Goal: Task Accomplishment & Management: Complete application form

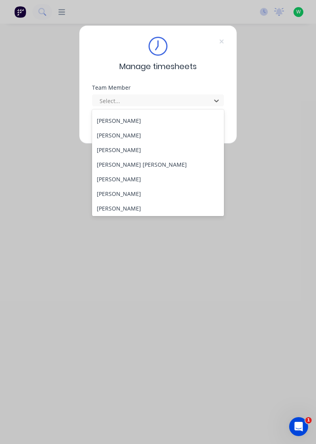
scroll to position [105, 0]
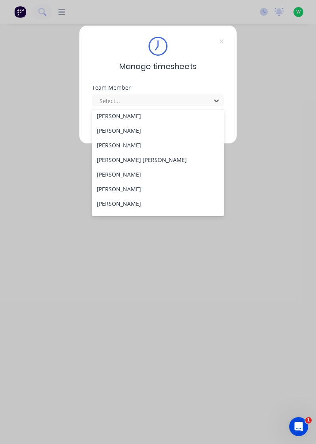
click at [119, 175] on div "[PERSON_NAME]" at bounding box center [158, 174] width 132 height 15
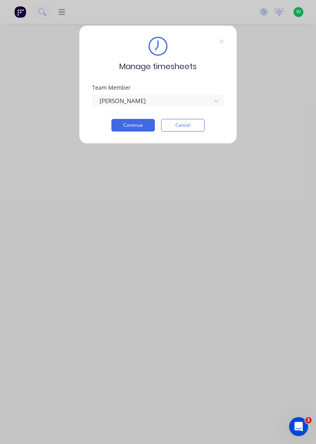
click at [128, 126] on button "Continue" at bounding box center [132, 125] width 43 height 13
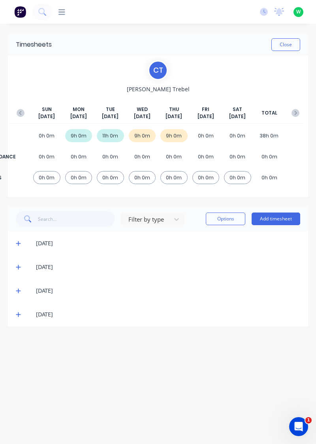
click at [278, 218] on button "Add timesheet" at bounding box center [276, 219] width 49 height 13
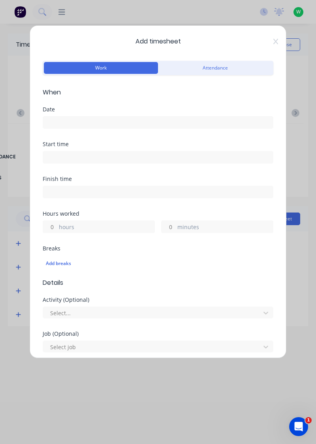
click at [67, 125] on input at bounding box center [158, 123] width 230 height 12
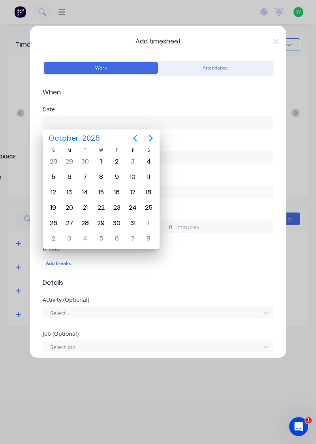
click at [131, 162] on div "3" at bounding box center [133, 162] width 12 height 12
type input "[DATE]"
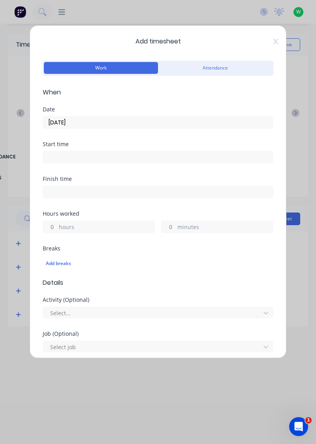
click at [79, 224] on label "hours" at bounding box center [107, 228] width 96 height 10
click at [57, 224] on input "hours" at bounding box center [50, 227] width 14 height 12
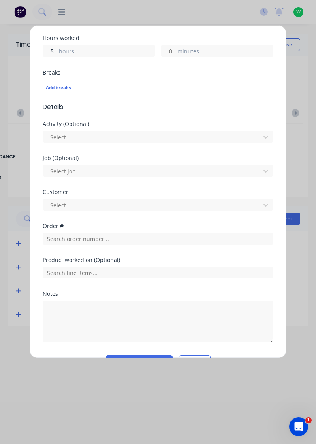
scroll to position [176, 0]
type input "5"
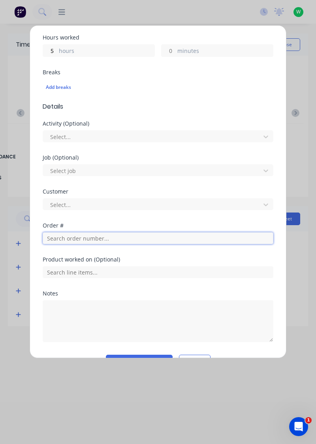
click at [75, 237] on input "text" at bounding box center [158, 238] width 231 height 12
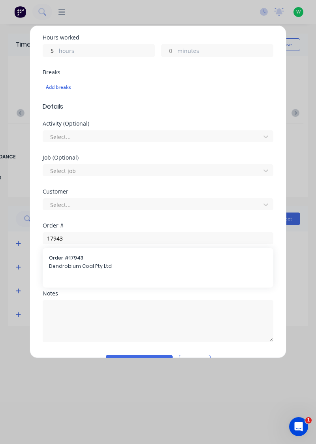
click at [72, 264] on div at bounding box center [158, 271] width 231 height 14
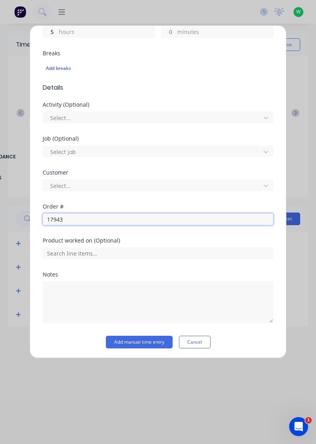
click at [79, 218] on input "17943" at bounding box center [158, 219] width 231 height 12
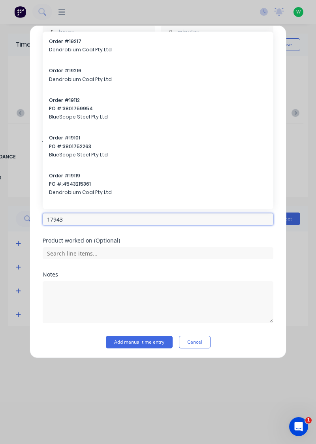
click at [75, 221] on input "17943" at bounding box center [158, 219] width 231 height 12
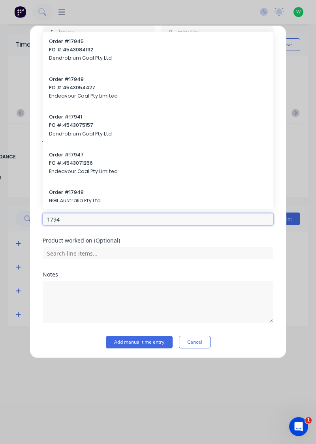
type input "17943"
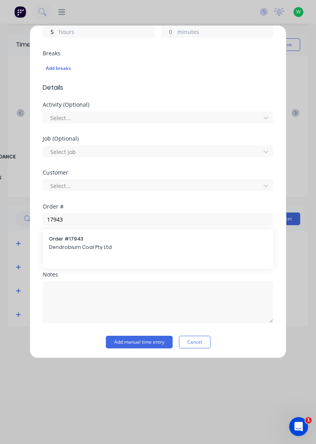
click at [74, 248] on span "Dendrobium Coal Pty Ltd" at bounding box center [158, 247] width 218 height 7
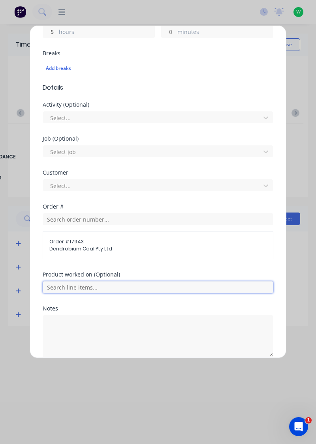
click at [73, 284] on input "text" at bounding box center [158, 287] width 231 height 12
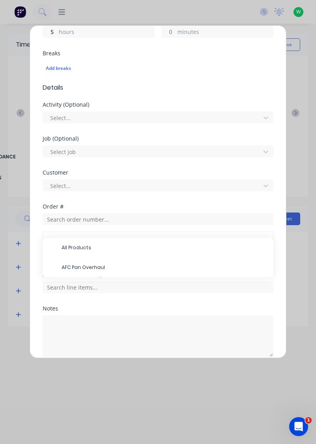
click at [82, 268] on span "AFC Pan Overhaul" at bounding box center [164, 267] width 205 height 7
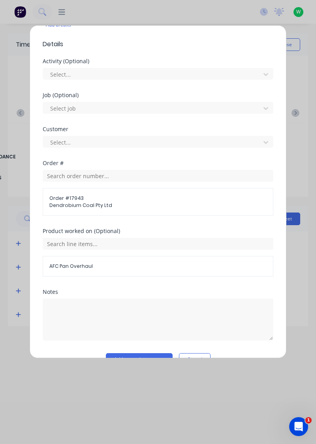
scroll to position [255, 0]
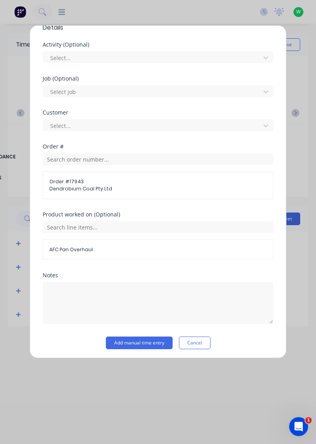
click at [142, 343] on button "Add manual time entry" at bounding box center [139, 343] width 67 height 13
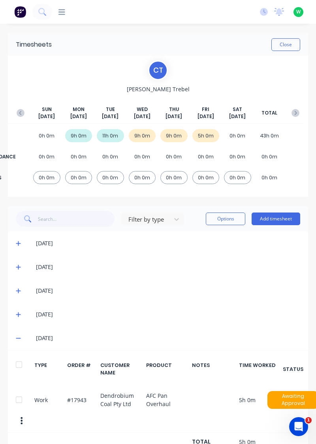
click at [275, 220] on button "Add timesheet" at bounding box center [276, 219] width 49 height 13
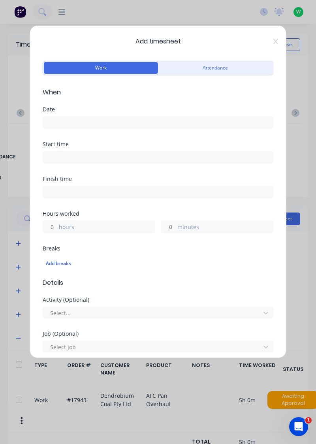
click at [67, 124] on input at bounding box center [158, 123] width 230 height 12
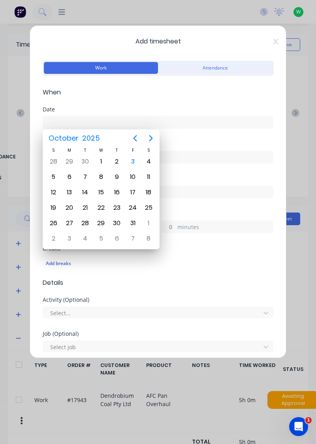
click at [132, 165] on div "3" at bounding box center [133, 162] width 12 height 12
type input "[DATE]"
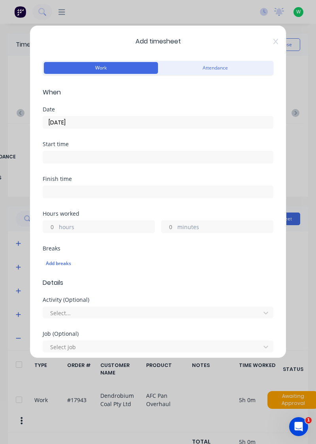
click at [80, 227] on label "hours" at bounding box center [107, 228] width 96 height 10
click at [57, 227] on input "hours" at bounding box center [50, 227] width 14 height 12
type input "2"
click at [192, 228] on label "minutes" at bounding box center [225, 228] width 96 height 10
click at [175, 228] on input "minutes" at bounding box center [169, 227] width 14 height 12
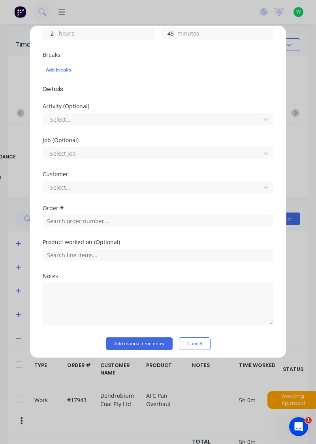
scroll to position [194, 0]
type input "45"
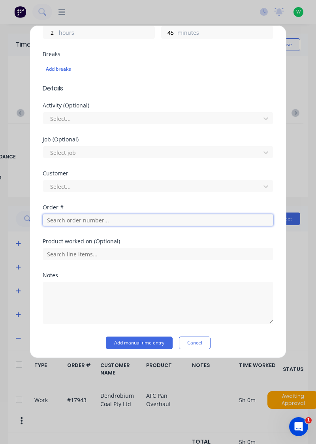
click at [78, 221] on input "text" at bounding box center [158, 220] width 231 height 12
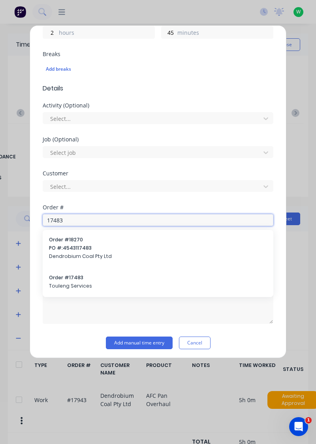
type input "17483"
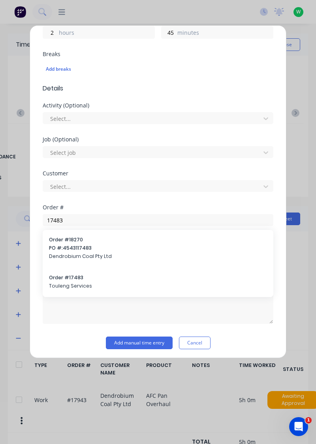
click at [71, 281] on div "Order # 17483 Touleng Services" at bounding box center [158, 282] width 218 height 17
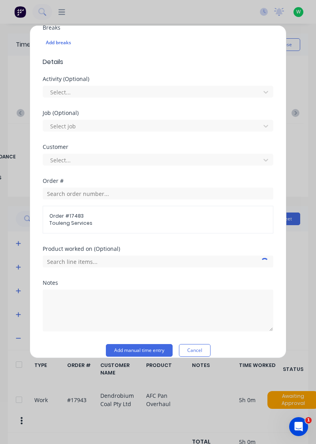
scroll to position [229, 0]
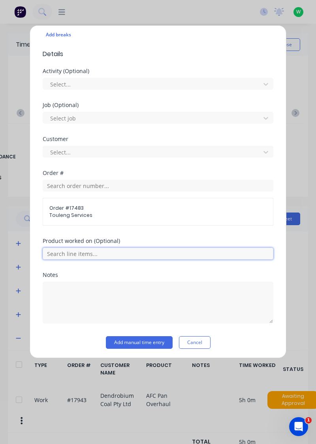
click at [78, 250] on input "text" at bounding box center [158, 254] width 231 height 12
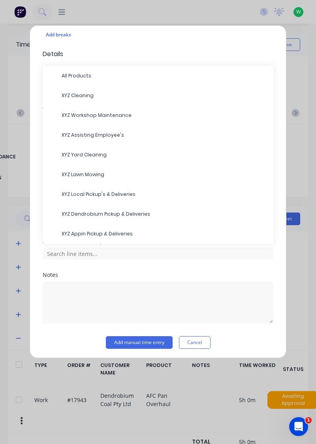
click at [96, 234] on span "XYZ Appin Pickup & Deliveries" at bounding box center [164, 233] width 205 height 7
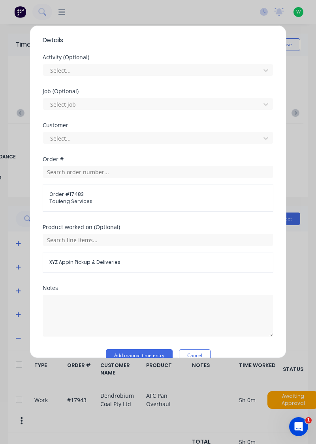
scroll to position [255, 0]
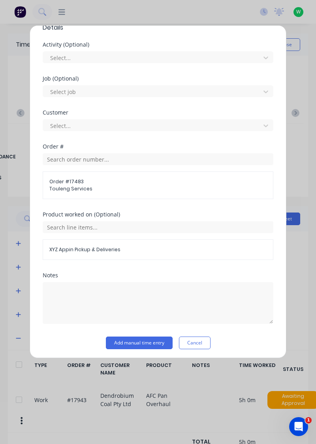
click at [136, 343] on button "Add manual time entry" at bounding box center [139, 343] width 67 height 13
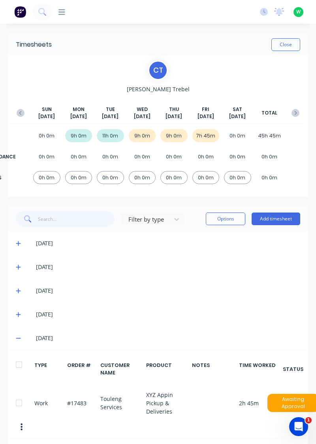
click at [276, 220] on button "Add timesheet" at bounding box center [276, 219] width 49 height 13
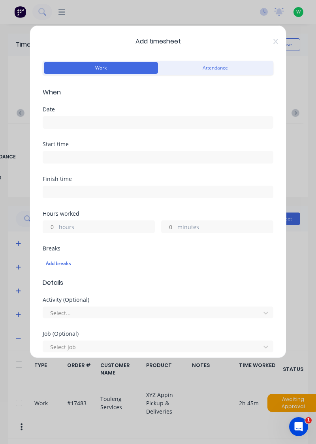
click at [73, 123] on input at bounding box center [158, 123] width 230 height 12
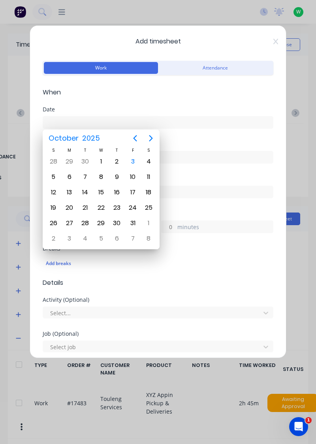
click at [137, 168] on div "3" at bounding box center [133, 161] width 16 height 15
type input "[DATE]"
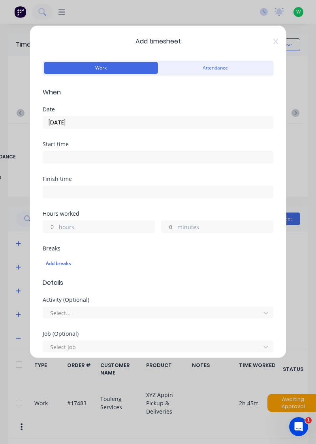
click at [74, 227] on label "hours" at bounding box center [107, 228] width 96 height 10
click at [57, 227] on input "hours" at bounding box center [50, 227] width 14 height 12
type input "1"
click at [196, 230] on label "minutes" at bounding box center [225, 228] width 96 height 10
click at [175, 230] on input "minutes" at bounding box center [169, 227] width 14 height 12
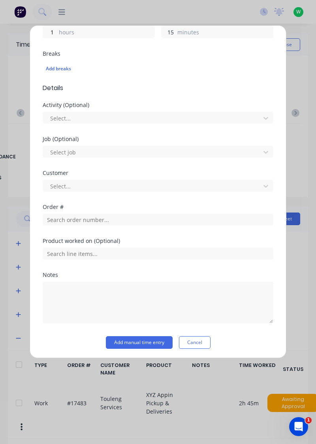
scroll to position [195, 0]
type input "15"
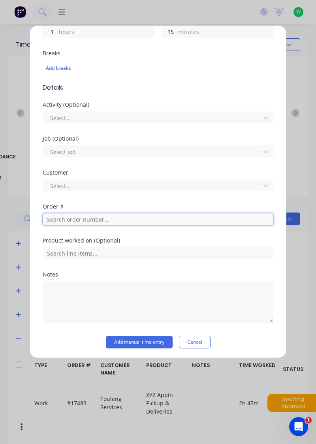
click at [66, 220] on input "text" at bounding box center [158, 219] width 231 height 12
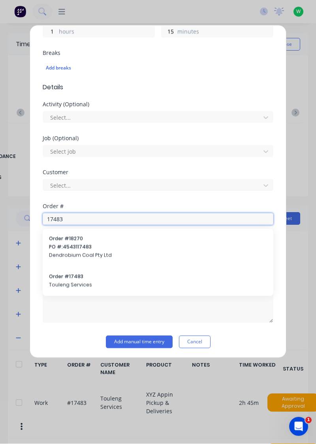
type input "17483"
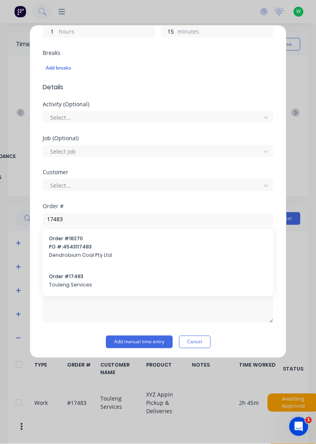
click at [67, 287] on span "Touleng Services" at bounding box center [158, 285] width 218 height 7
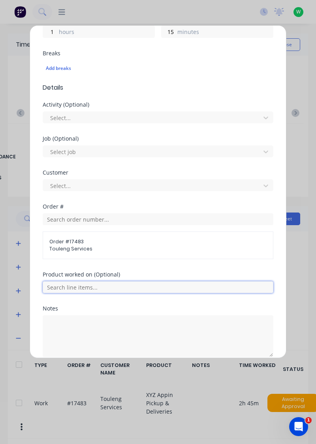
click at [71, 287] on input "text" at bounding box center [158, 287] width 231 height 12
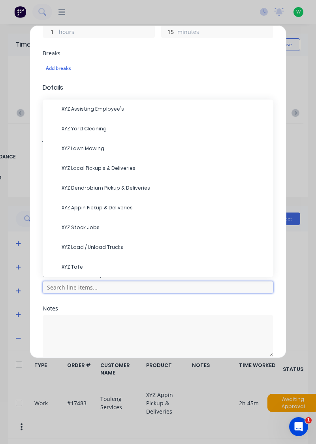
scroll to position [60, 0]
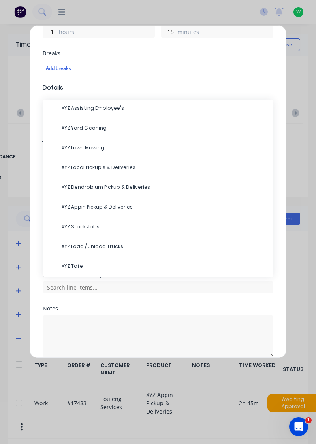
click at [96, 247] on span "XYZ Load / Unload Trucks" at bounding box center [164, 246] width 205 height 7
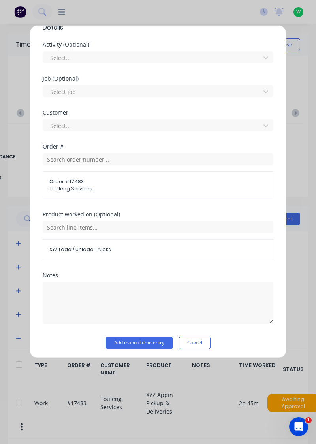
scroll to position [255, 0]
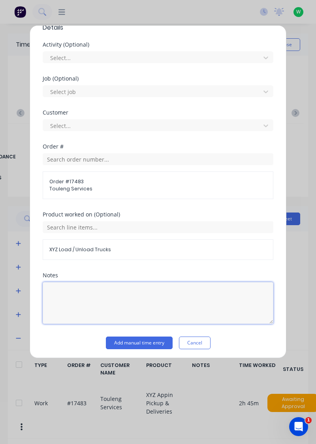
click at [75, 294] on textarea at bounding box center [158, 303] width 231 height 42
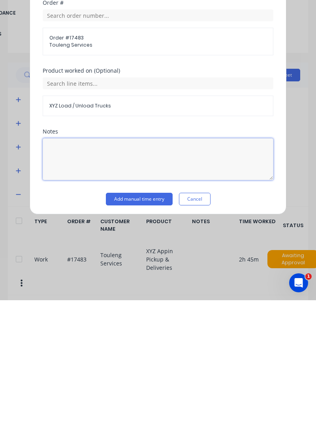
scroll to position [7, 0]
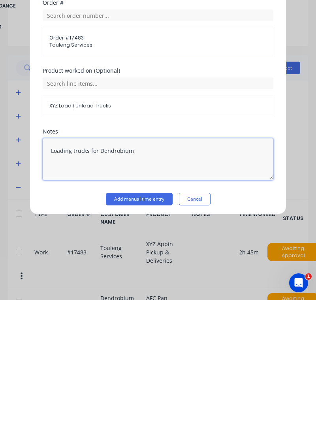
type textarea "Loading trucks for Dendrobium"
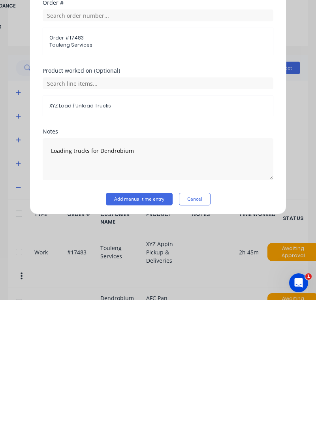
click at [139, 342] on button "Add manual time entry" at bounding box center [139, 343] width 67 height 13
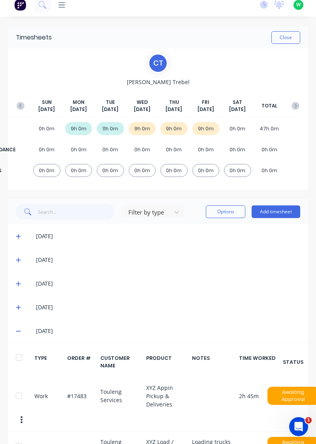
click at [285, 38] on button "Close" at bounding box center [285, 37] width 29 height 13
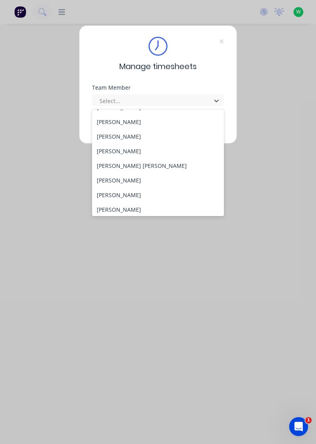
scroll to position [99, 0]
click at [132, 138] on div "[PERSON_NAME]" at bounding box center [158, 136] width 132 height 15
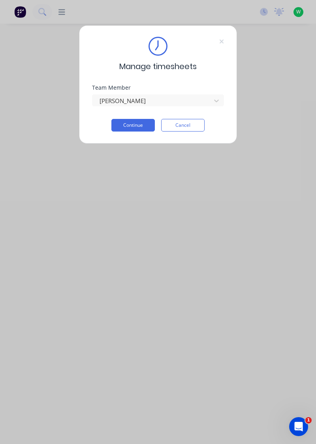
click at [134, 127] on button "Continue" at bounding box center [132, 125] width 43 height 13
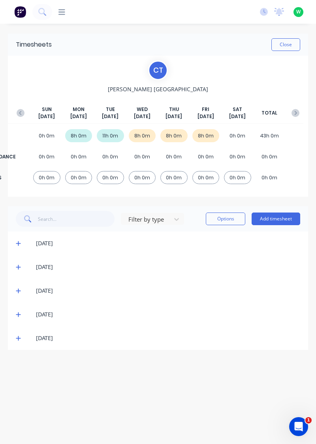
click at [16, 337] on icon at bounding box center [18, 338] width 5 height 5
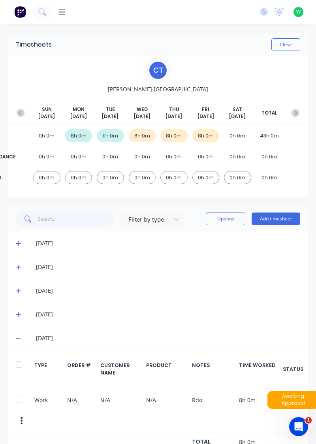
click at [17, 313] on icon at bounding box center [18, 315] width 5 height 6
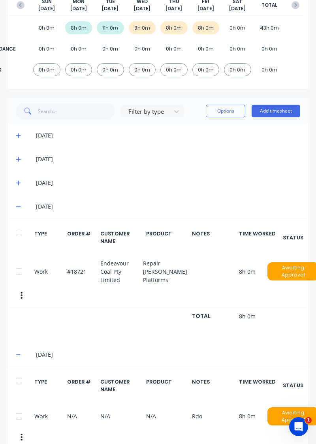
scroll to position [116, 0]
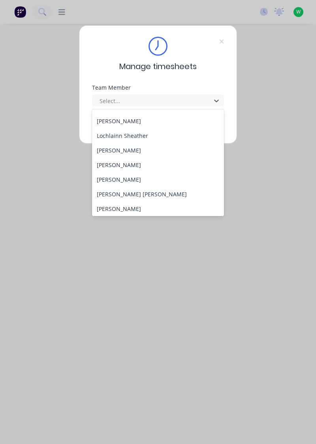
scroll to position [252, 0]
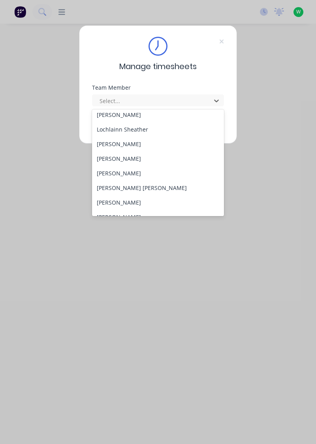
click at [134, 144] on div "[PERSON_NAME]" at bounding box center [158, 144] width 132 height 15
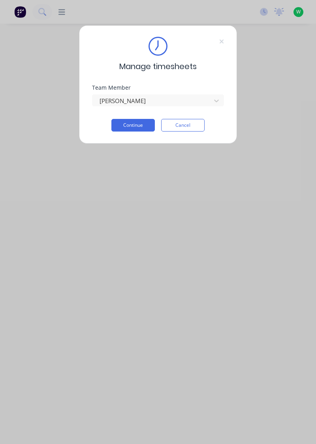
click at [143, 124] on button "Continue" at bounding box center [132, 125] width 43 height 13
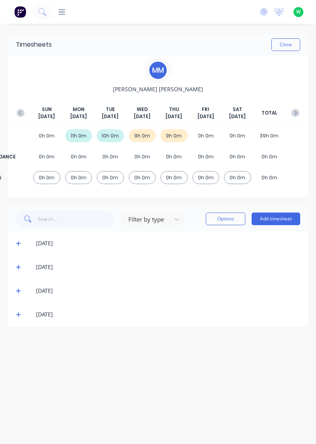
click at [287, 215] on button "Add timesheet" at bounding box center [276, 219] width 49 height 13
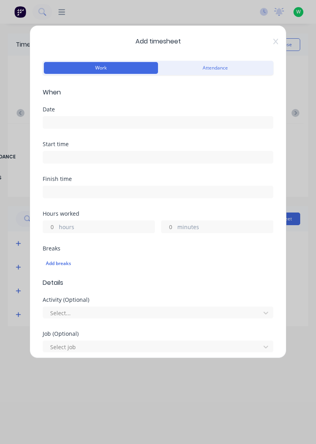
click at [68, 119] on input at bounding box center [158, 123] width 230 height 12
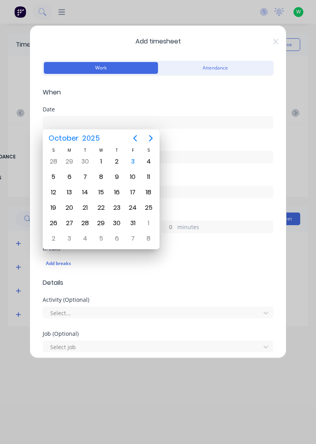
click at [132, 158] on div "3" at bounding box center [133, 162] width 12 height 12
type input "[DATE]"
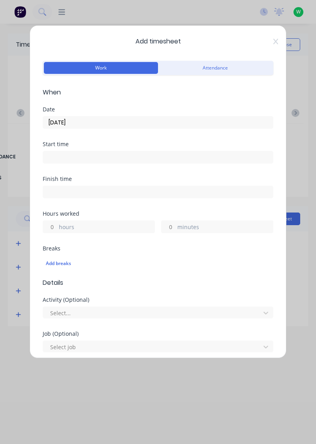
click at [59, 226] on label "hours" at bounding box center [107, 228] width 96 height 10
click at [57, 226] on input "hours" at bounding box center [50, 227] width 14 height 12
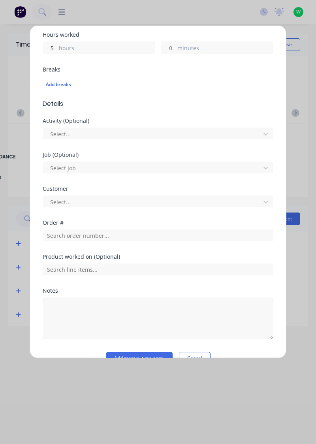
scroll to position [181, 0]
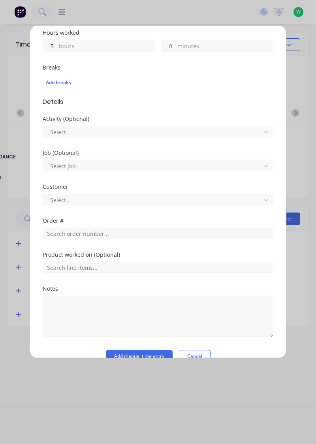
type input "5"
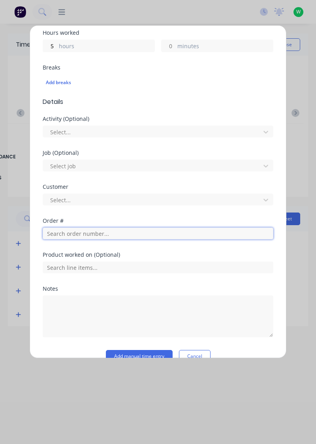
click at [57, 234] on input "text" at bounding box center [158, 234] width 231 height 12
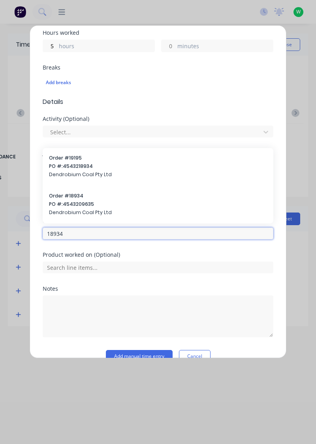
type input "18934"
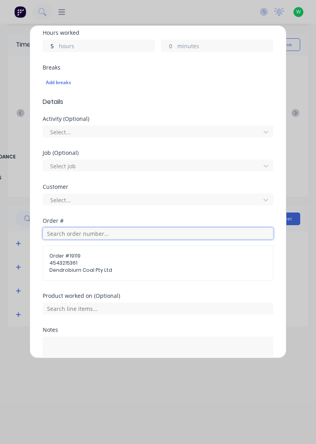
click at [70, 230] on input "text" at bounding box center [158, 234] width 231 height 12
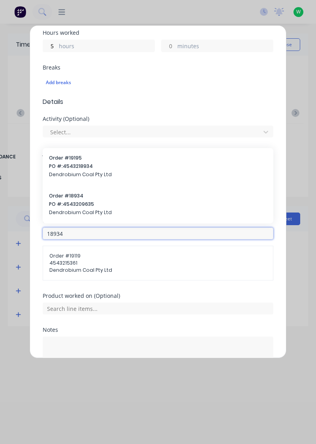
type input "18934"
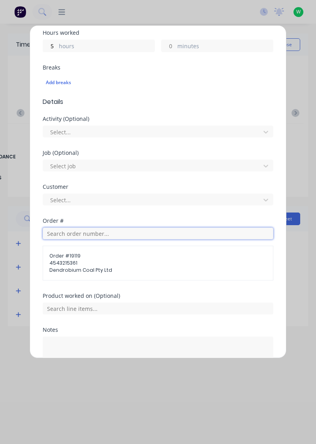
click at [74, 236] on input "text" at bounding box center [158, 234] width 231 height 12
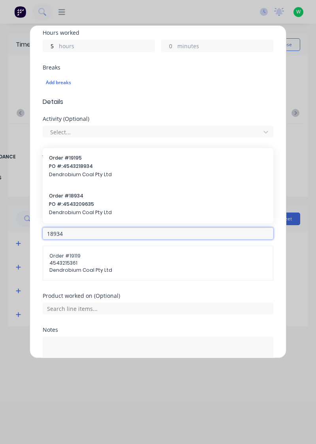
type input "18934"
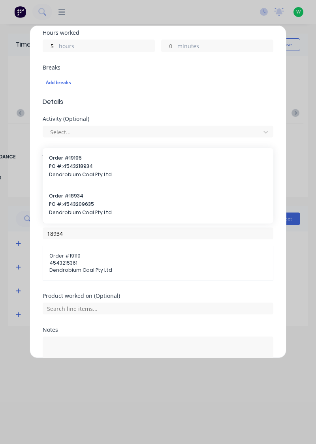
click at [81, 209] on span "Dendrobium Coal Pty Ltd" at bounding box center [158, 212] width 218 height 7
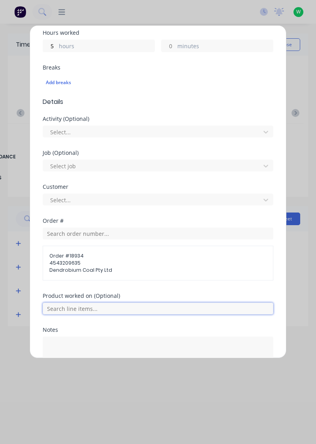
click at [101, 305] on input "text" at bounding box center [158, 309] width 231 height 12
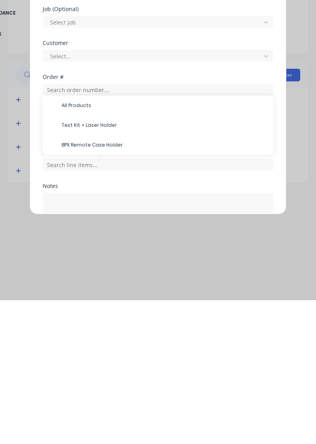
click at [107, 270] on span "Test Kit + Laser Holder" at bounding box center [164, 269] width 205 height 7
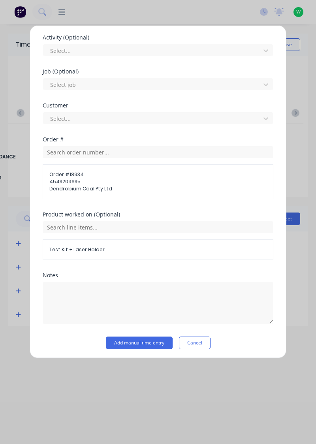
scroll to position [261, 0]
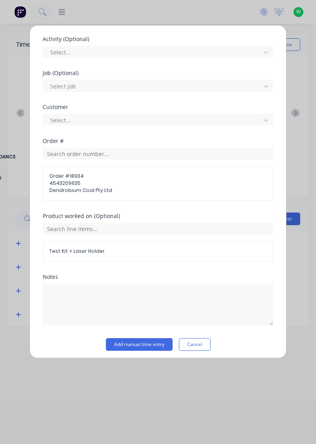
click at [150, 343] on button "Add manual time entry" at bounding box center [139, 344] width 67 height 13
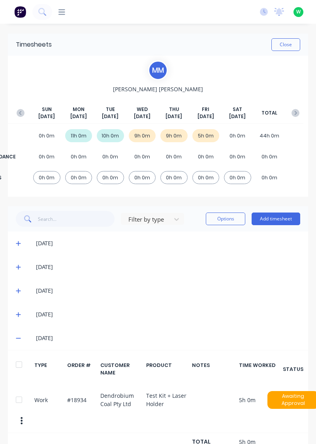
click at [283, 220] on button "Add timesheet" at bounding box center [276, 219] width 49 height 13
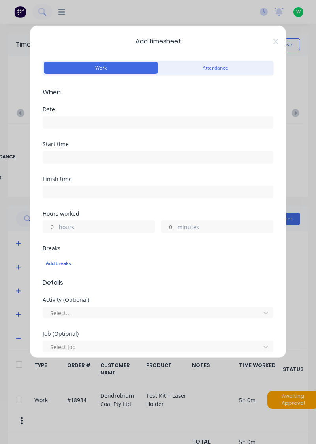
click at [66, 124] on input at bounding box center [158, 123] width 230 height 12
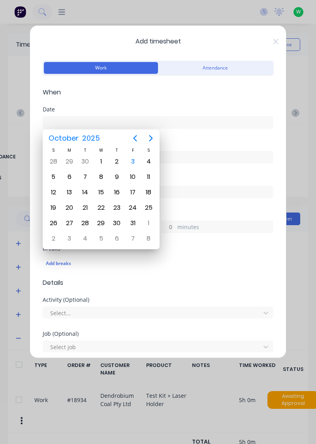
click at [136, 160] on div "3" at bounding box center [133, 162] width 12 height 12
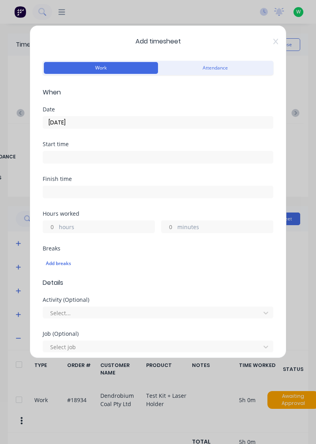
type input "[DATE]"
click at [66, 223] on label "hours" at bounding box center [107, 228] width 96 height 10
click at [57, 222] on input "hours" at bounding box center [50, 227] width 14 height 12
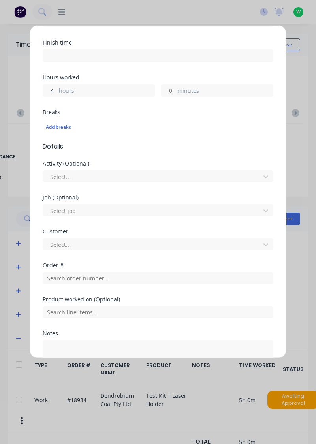
scroll to position [139, 0]
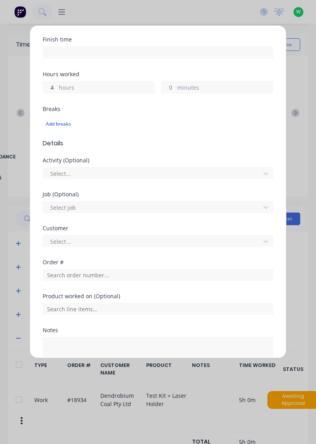
type input "4"
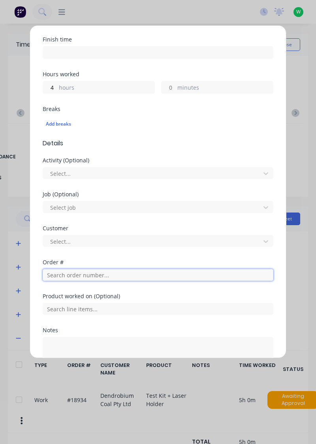
click at [67, 275] on input "text" at bounding box center [158, 275] width 231 height 12
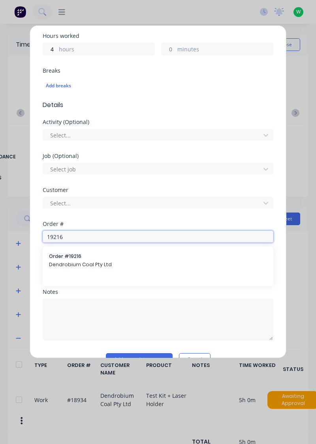
scroll to position [195, 0]
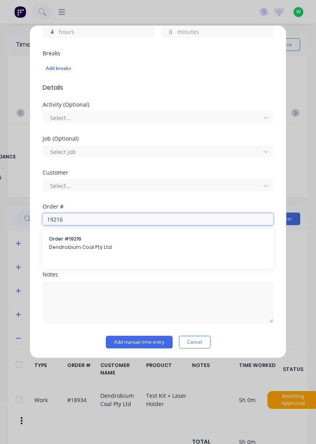
type input "19216"
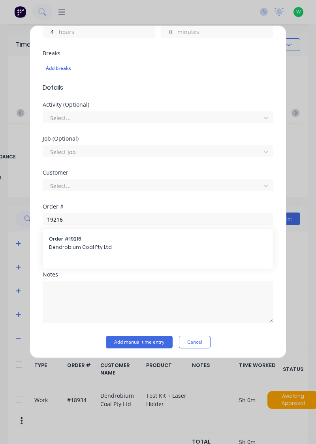
click at [84, 251] on div "Order # 19216 Dendrobium Coal Pty Ltd" at bounding box center [158, 244] width 218 height 17
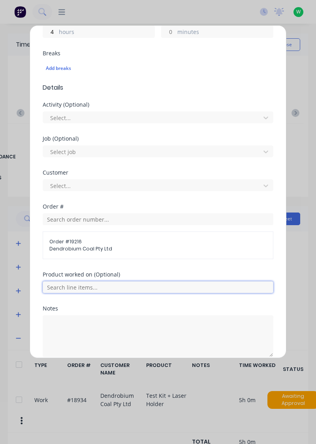
click at [113, 284] on input "text" at bounding box center [158, 287] width 231 height 12
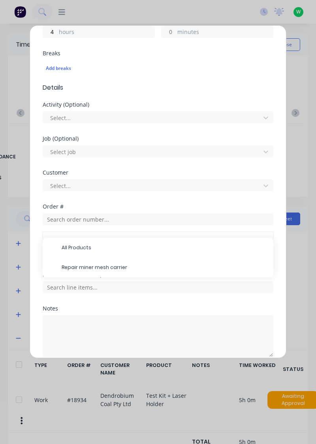
click at [118, 269] on span "Repair miner mesh carrier" at bounding box center [164, 267] width 205 height 7
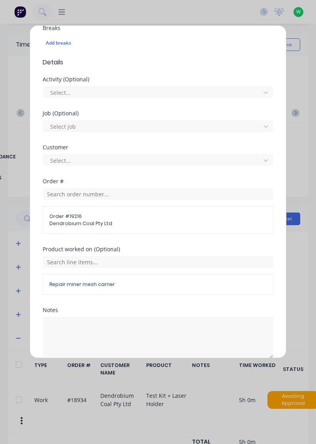
scroll to position [255, 0]
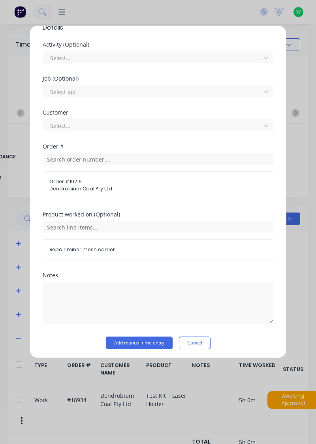
click at [149, 343] on button "Add manual time entry" at bounding box center [139, 343] width 67 height 13
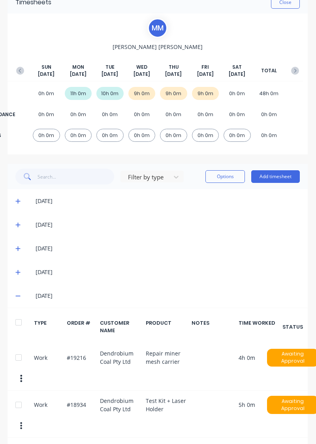
scroll to position [42, 1]
click at [18, 296] on icon at bounding box center [17, 296] width 5 height 1
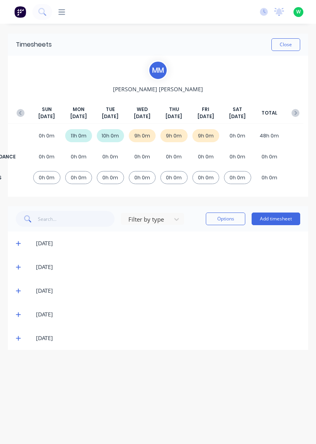
click at [298, 112] on icon "button" at bounding box center [296, 113] width 8 height 8
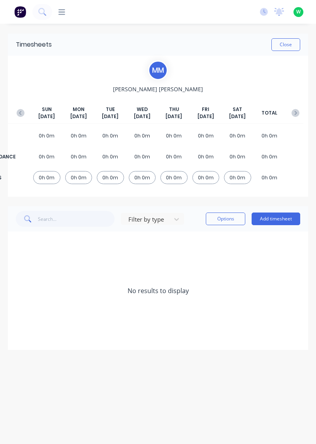
click at [82, 114] on span "Oct 6th" at bounding box center [78, 116] width 17 height 7
click at [288, 221] on button "Add timesheet" at bounding box center [276, 219] width 49 height 13
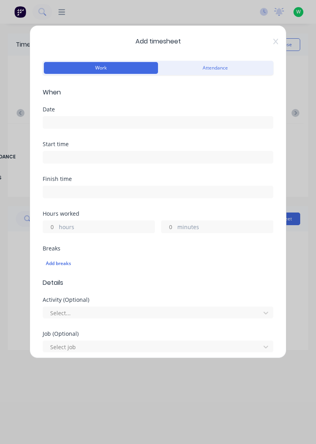
click at [70, 119] on input at bounding box center [158, 123] width 230 height 12
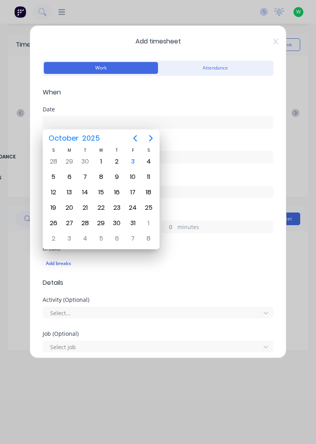
click at [73, 179] on div "6" at bounding box center [70, 177] width 12 height 12
type input "06/10/2025"
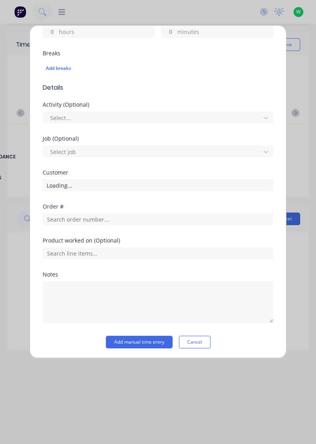
scroll to position [170, 0]
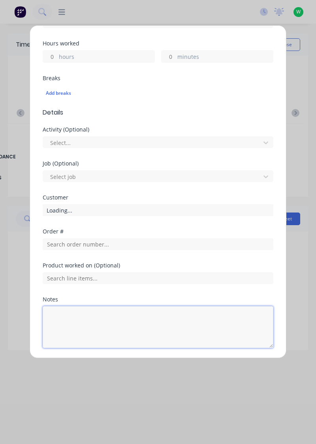
click at [60, 315] on textarea at bounding box center [158, 327] width 231 height 42
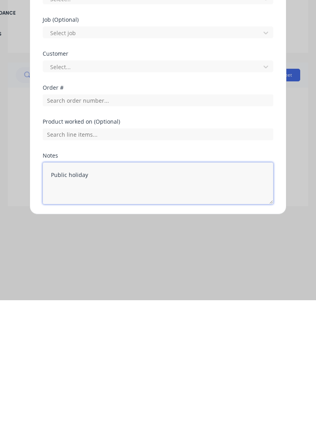
type textarea "Public holiday"
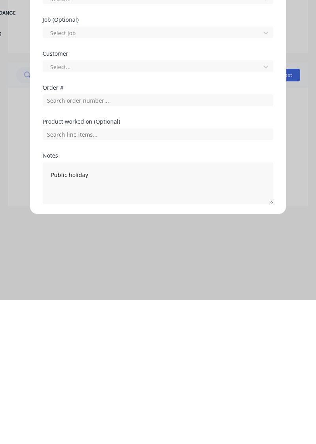
click at [153, 366] on button "Add manual time entry" at bounding box center [139, 367] width 67 height 13
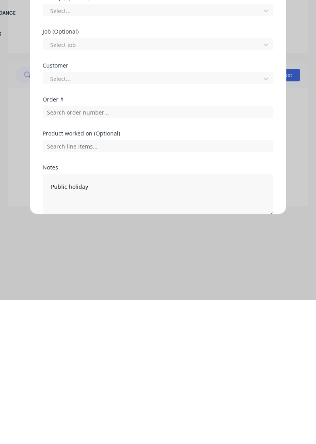
scroll to position [176, 0]
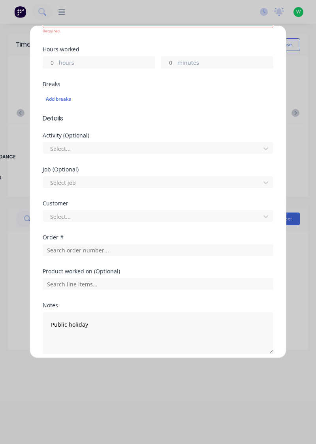
click at [154, 371] on button "Add manual time entry" at bounding box center [139, 373] width 67 height 13
click at [157, 371] on button "Add manual time entry" at bounding box center [139, 373] width 67 height 13
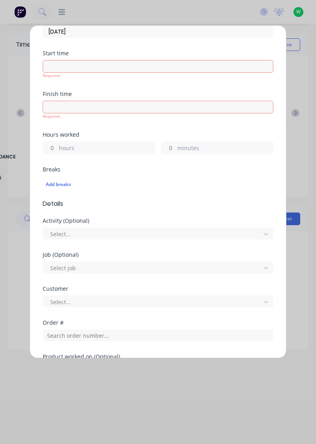
scroll to position [91, 0]
click at [71, 146] on label "hours" at bounding box center [107, 148] width 96 height 10
click at [57, 146] on input "hours" at bounding box center [50, 147] width 14 height 12
type input "8"
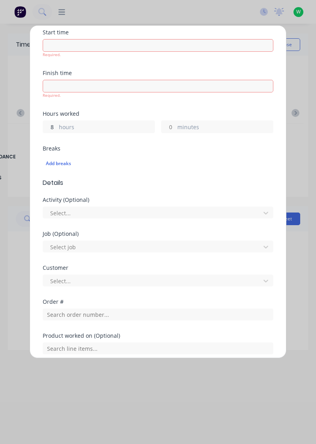
scroll to position [182, 0]
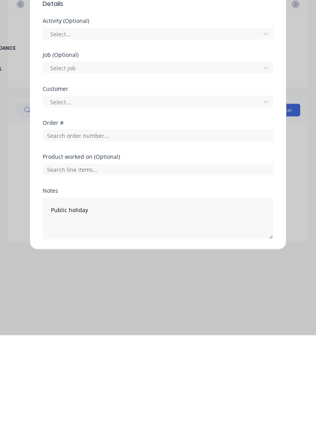
click at [156, 366] on button "Add manual time entry" at bounding box center [139, 367] width 67 height 13
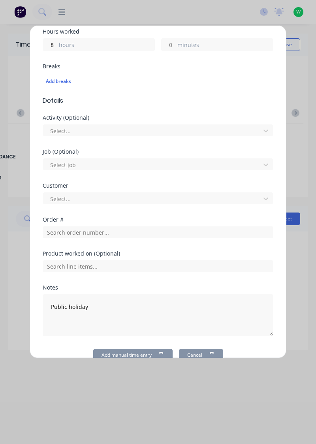
scroll to position [0, 0]
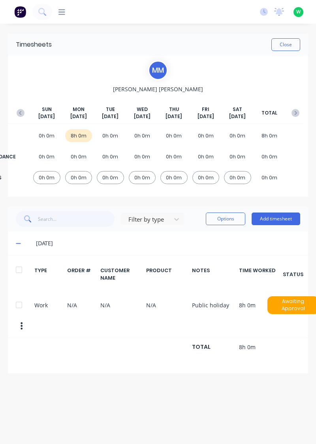
click at [290, 218] on button "Add timesheet" at bounding box center [276, 219] width 49 height 13
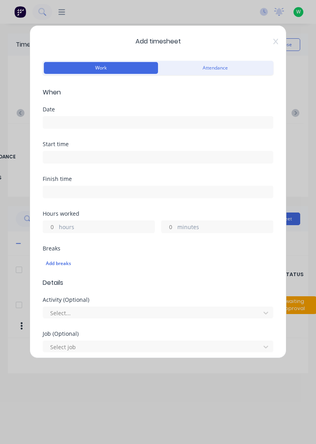
click at [64, 123] on input at bounding box center [158, 123] width 230 height 12
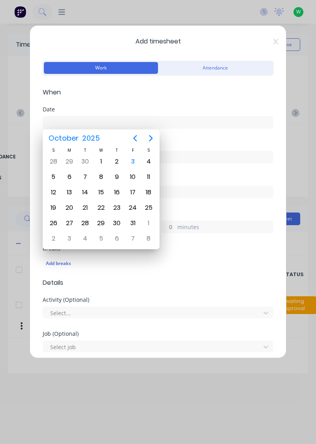
click at [88, 174] on div "7" at bounding box center [85, 177] width 12 height 12
type input "07/10/2025"
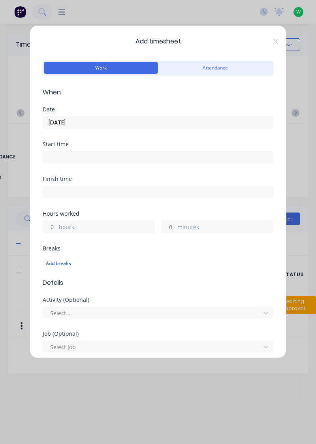
click at [62, 226] on label "hours" at bounding box center [107, 228] width 96 height 10
click at [57, 226] on input "hours" at bounding box center [50, 227] width 14 height 12
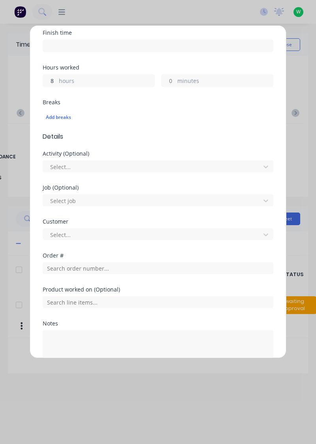
scroll to position [170, 0]
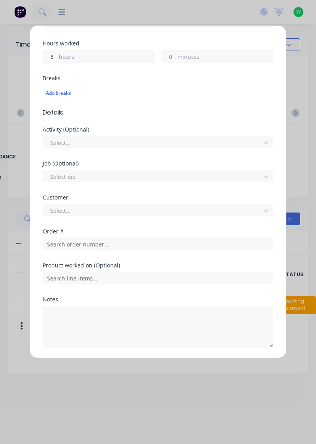
type input "8"
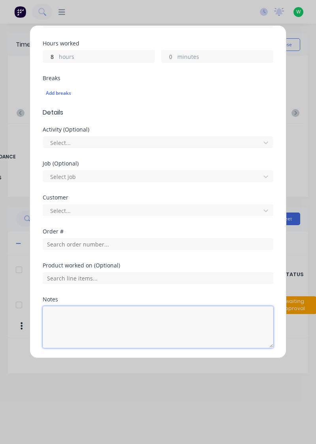
click at [63, 314] on textarea at bounding box center [158, 327] width 231 height 42
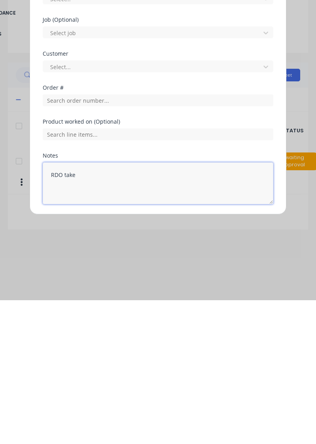
type textarea "RDO taken"
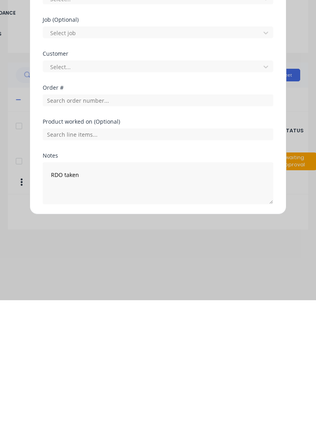
click at [154, 368] on button "Add manual time entry" at bounding box center [139, 367] width 67 height 13
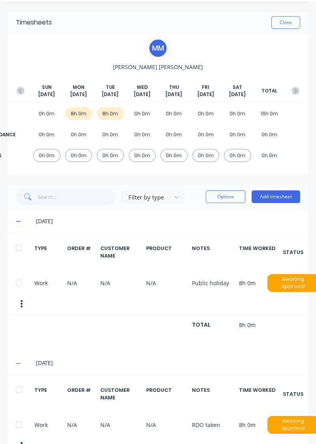
scroll to position [32, 0]
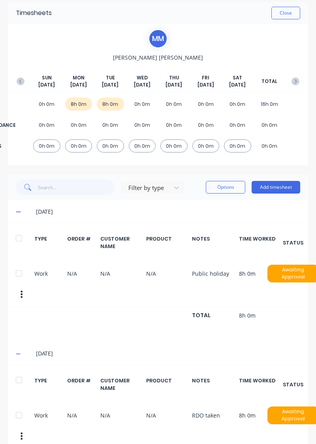
click at [18, 212] on icon at bounding box center [18, 212] width 5 height 1
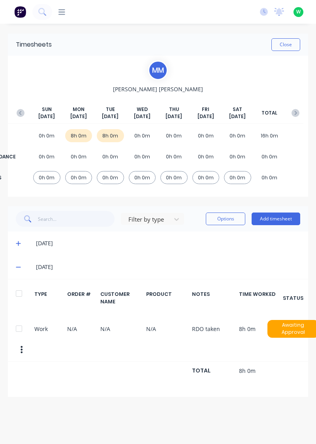
click at [18, 267] on icon at bounding box center [18, 267] width 5 height 1
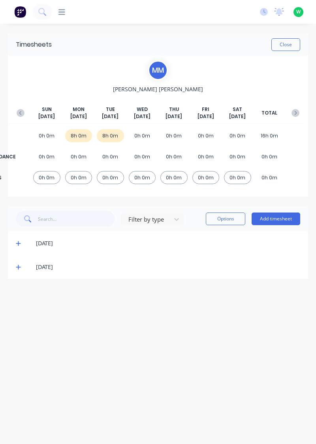
click at [19, 243] on icon at bounding box center [18, 243] width 5 height 5
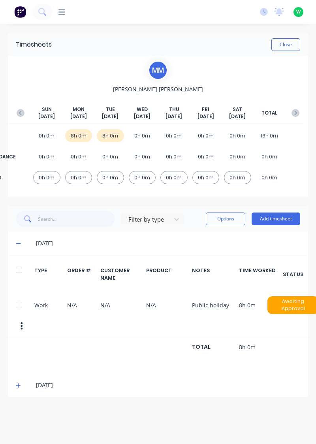
click at [17, 243] on icon at bounding box center [18, 244] width 5 height 6
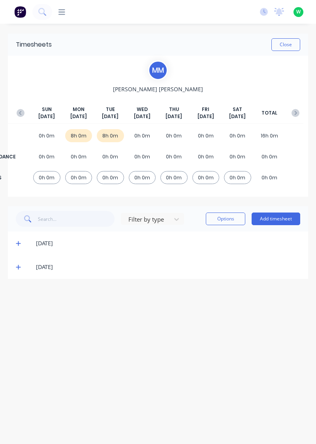
click at [19, 245] on icon at bounding box center [18, 244] width 5 height 6
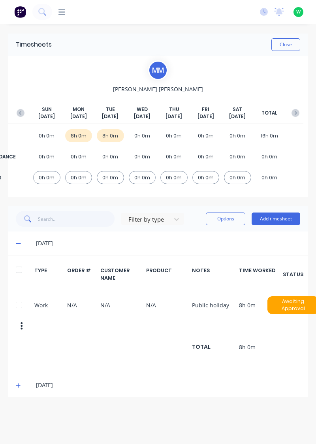
click at [19, 244] on icon at bounding box center [18, 244] width 5 height 6
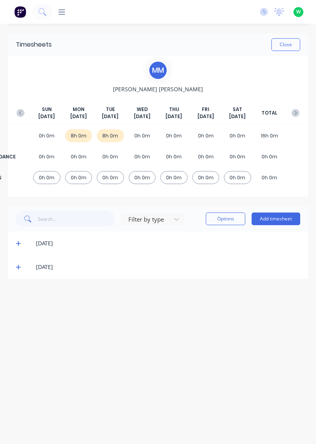
click at [19, 268] on icon at bounding box center [18, 267] width 5 height 6
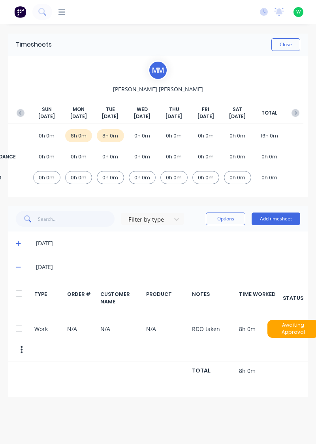
click at [19, 267] on icon at bounding box center [18, 267] width 5 height 1
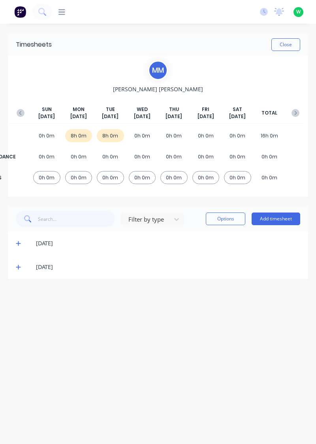
click at [289, 46] on button "Close" at bounding box center [285, 44] width 29 height 13
